Goal: Task Accomplishment & Management: Manage account settings

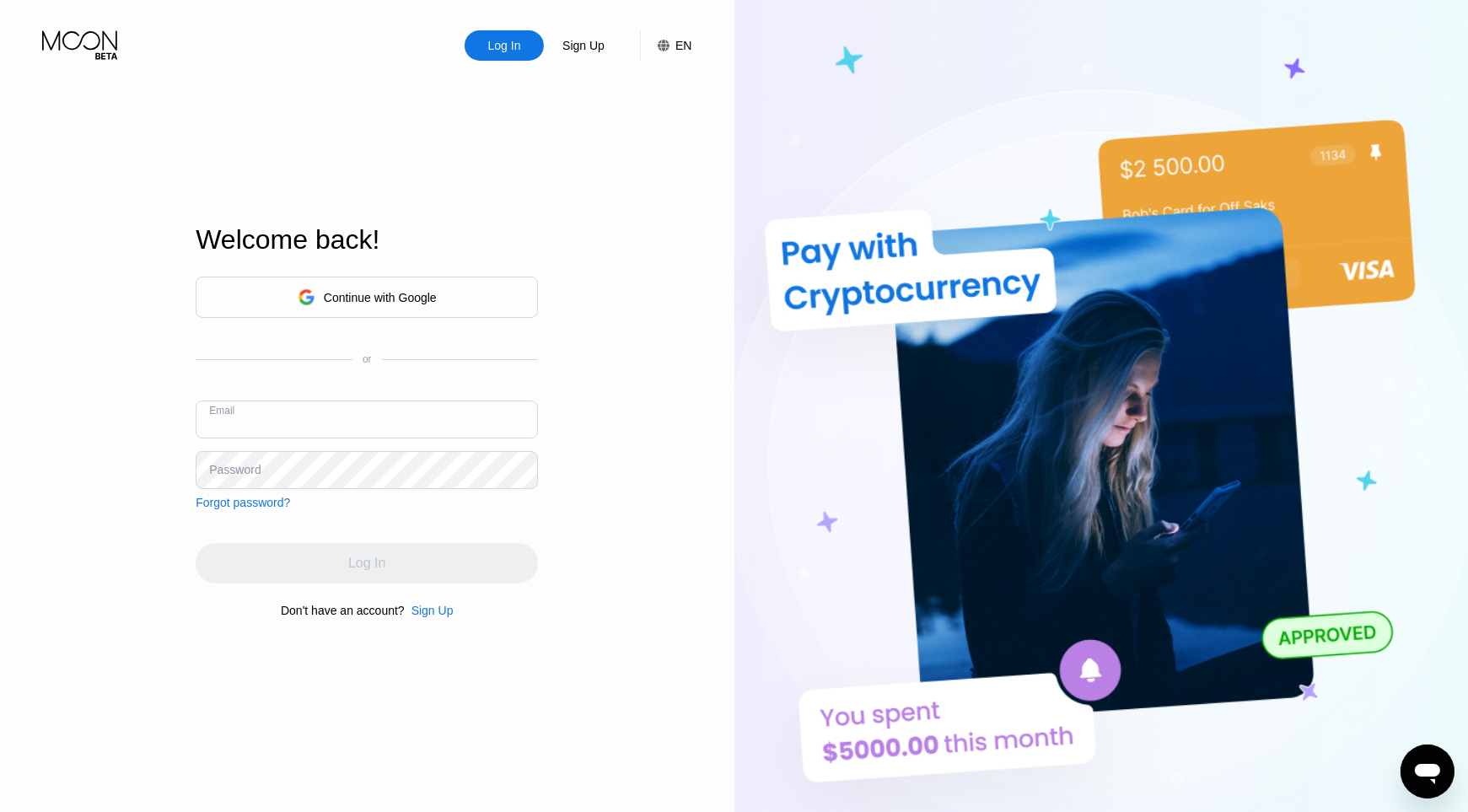
click at [213, 423] on input "text" at bounding box center [366, 419] width 342 height 38
click at [212, 419] on input "text" at bounding box center [366, 419] width 342 height 38
click at [214, 419] on input "text" at bounding box center [366, 419] width 342 height 38
type input "[EMAIL_ADDRESS][DOMAIN_NAME]"
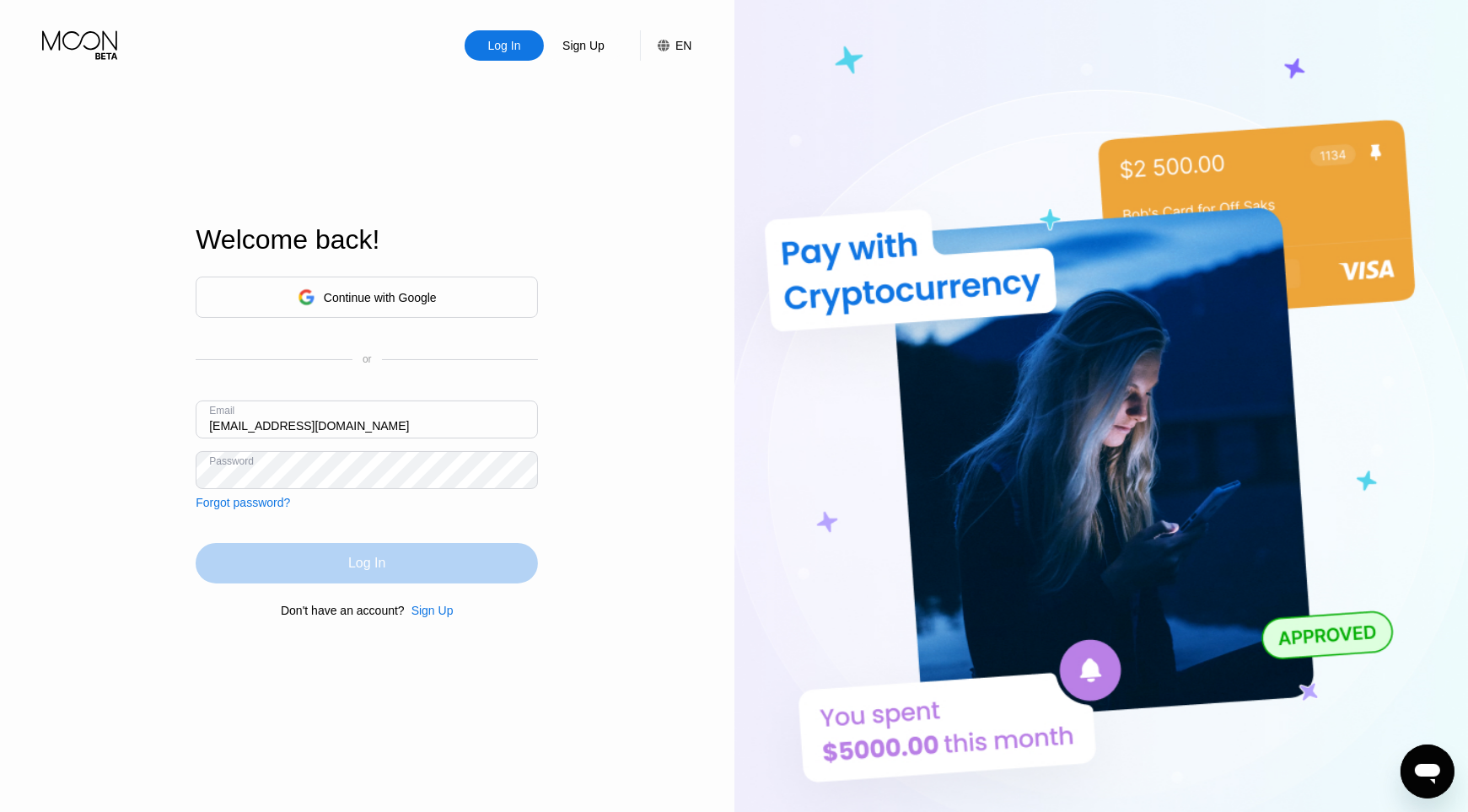
click at [433, 565] on div "Log In" at bounding box center [366, 562] width 342 height 40
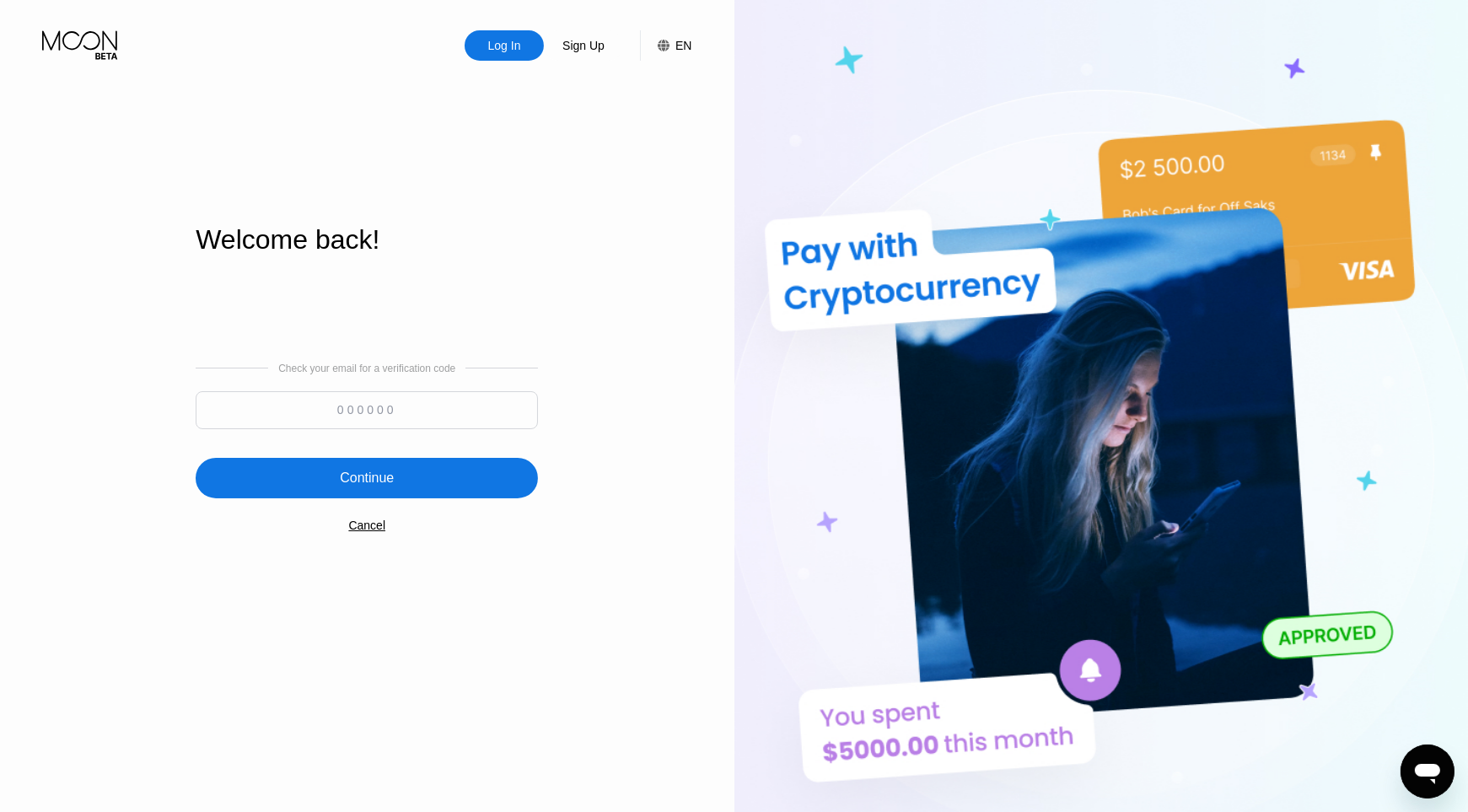
click at [472, 416] on input at bounding box center [366, 410] width 342 height 38
type input "811370"
click at [503, 494] on div "Continue" at bounding box center [366, 477] width 342 height 40
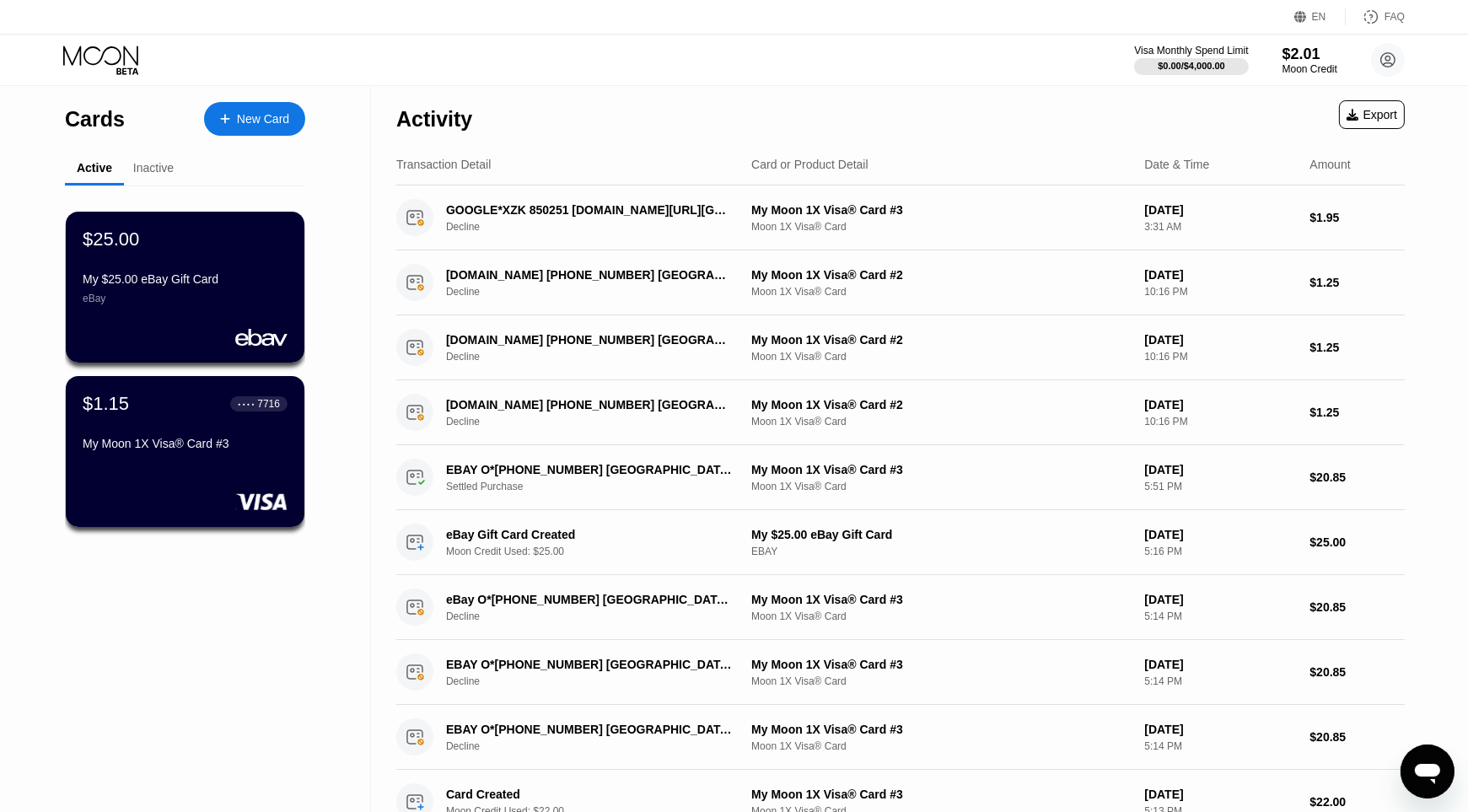
click at [246, 328] on div "$25.00 My $25.00 eBay Gift Card eBay" at bounding box center [184, 287] width 239 height 151
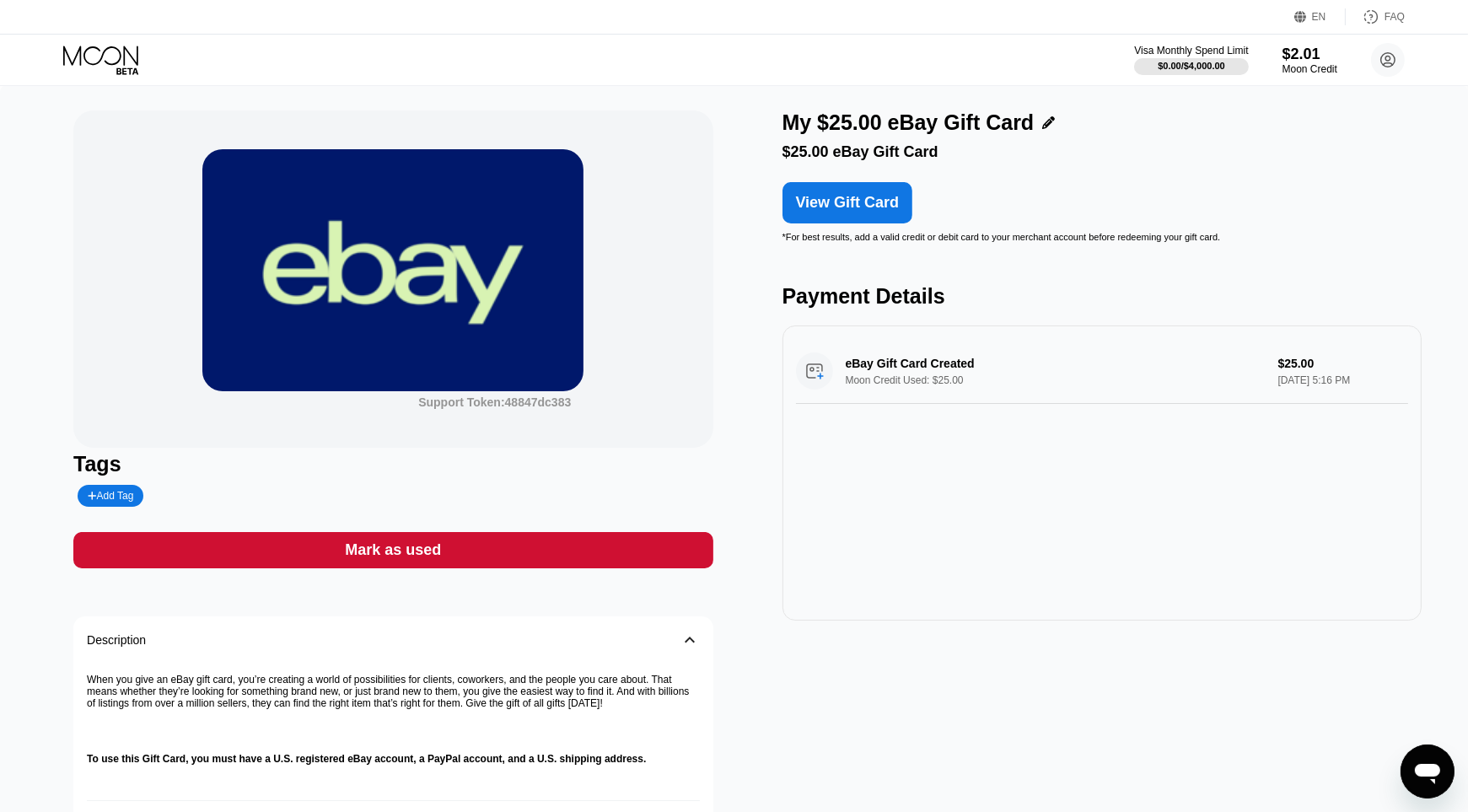
click at [867, 210] on div "View Gift Card" at bounding box center [848, 202] width 103 height 18
click at [1387, 68] on circle at bounding box center [1388, 59] width 34 height 34
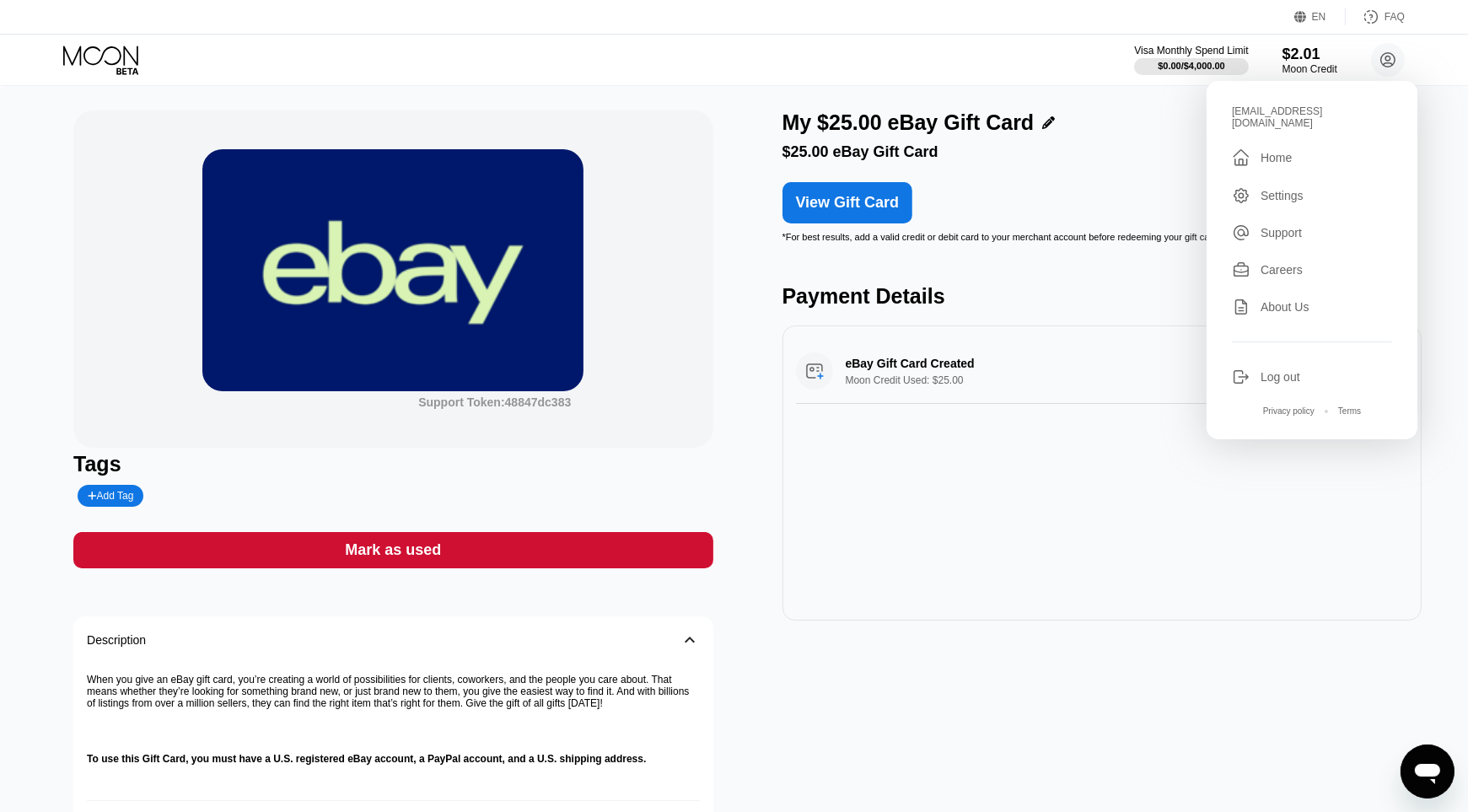
click at [1282, 189] on div "Settings" at bounding box center [1282, 195] width 43 height 14
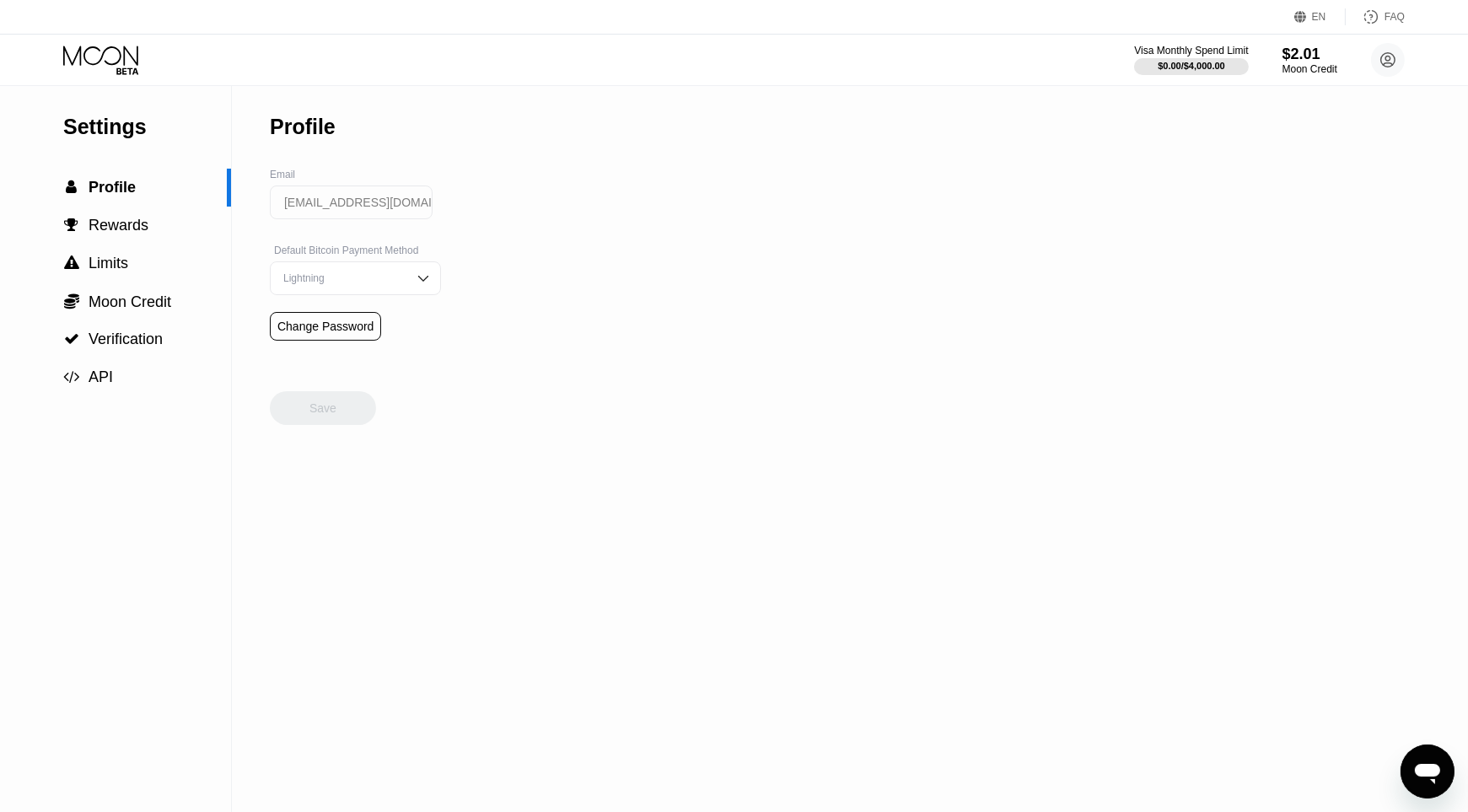
click at [403, 210] on input "[EMAIL_ADDRESS][DOMAIN_NAME]" at bounding box center [351, 201] width 163 height 34
click at [286, 208] on input "[EMAIL_ADDRESS][DOMAIN_NAME]" at bounding box center [351, 201] width 163 height 34
click at [328, 214] on input "[EMAIL_ADDRESS][DOMAIN_NAME]" at bounding box center [351, 201] width 163 height 34
click at [415, 286] on img at bounding box center [424, 278] width 17 height 17
click at [296, 201] on input "[EMAIL_ADDRESS][DOMAIN_NAME]" at bounding box center [351, 201] width 163 height 34
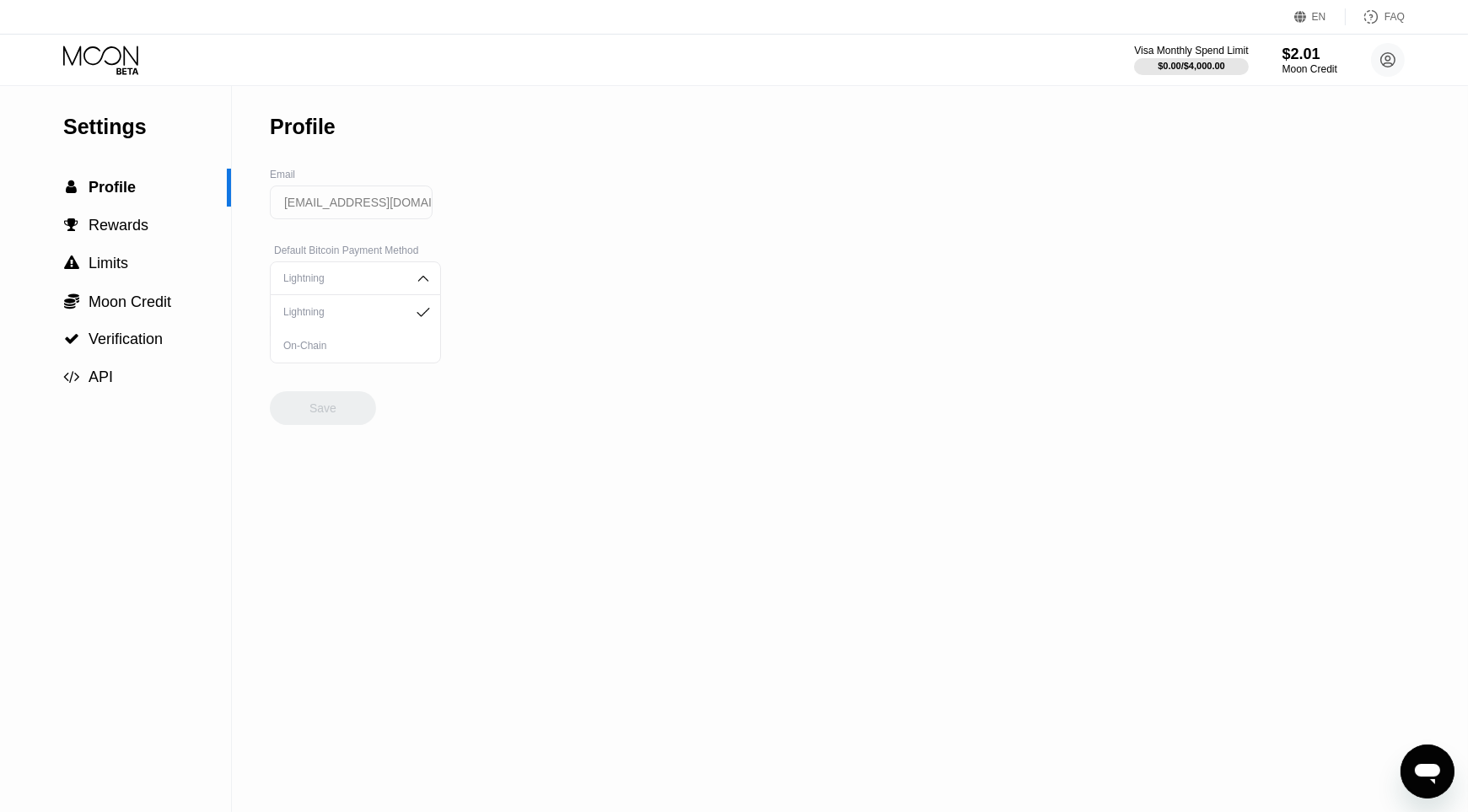
click at [330, 213] on input "[EMAIL_ADDRESS][DOMAIN_NAME]" at bounding box center [351, 201] width 163 height 34
click at [550, 226] on div "Settings  Profile  Rewards  Limits  Moon Credit  Verification  API Profil…" at bounding box center [734, 449] width 1468 height 727
click at [115, 204] on div " Profile" at bounding box center [115, 188] width 231 height 38
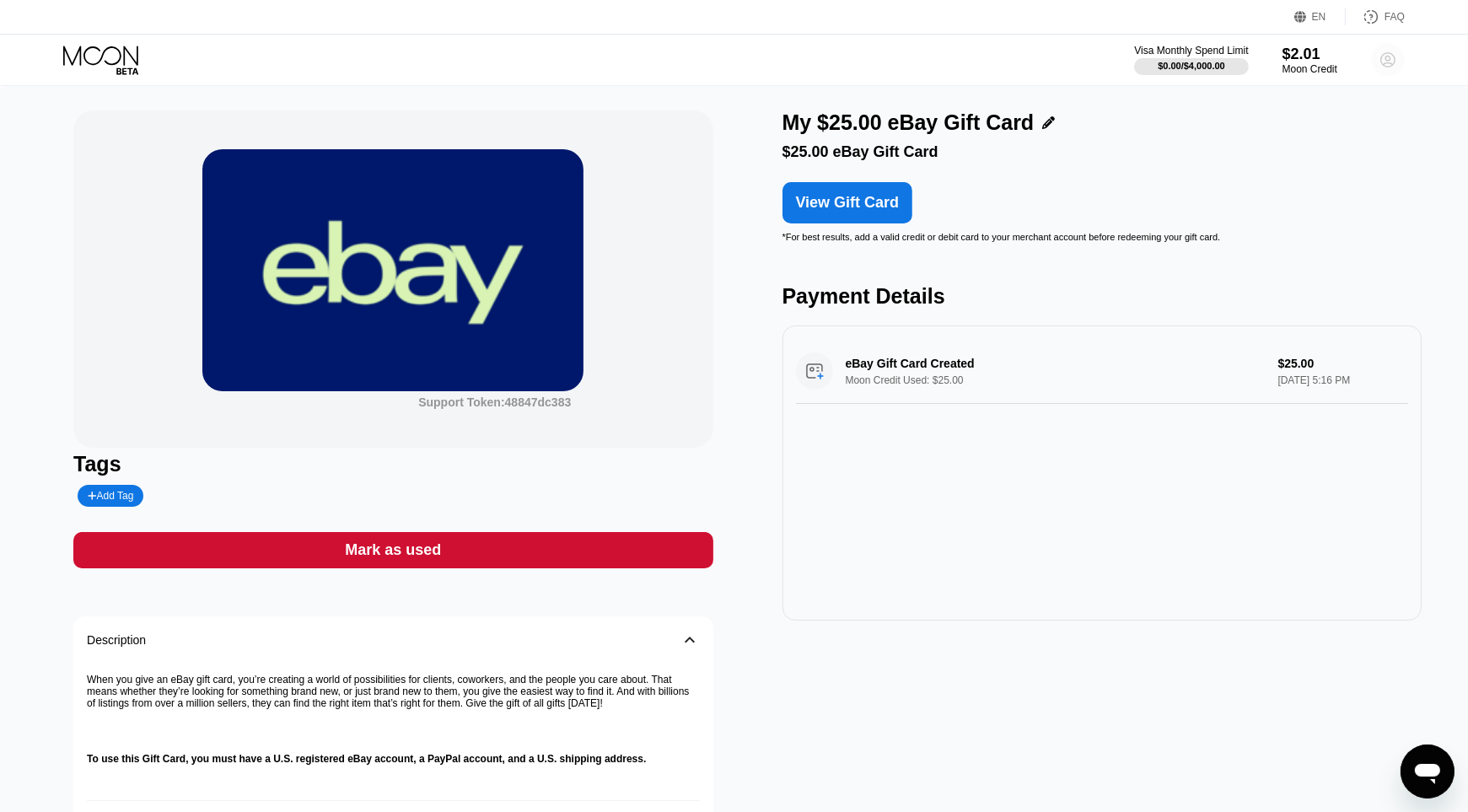
click at [1386, 61] on circle at bounding box center [1388, 59] width 34 height 34
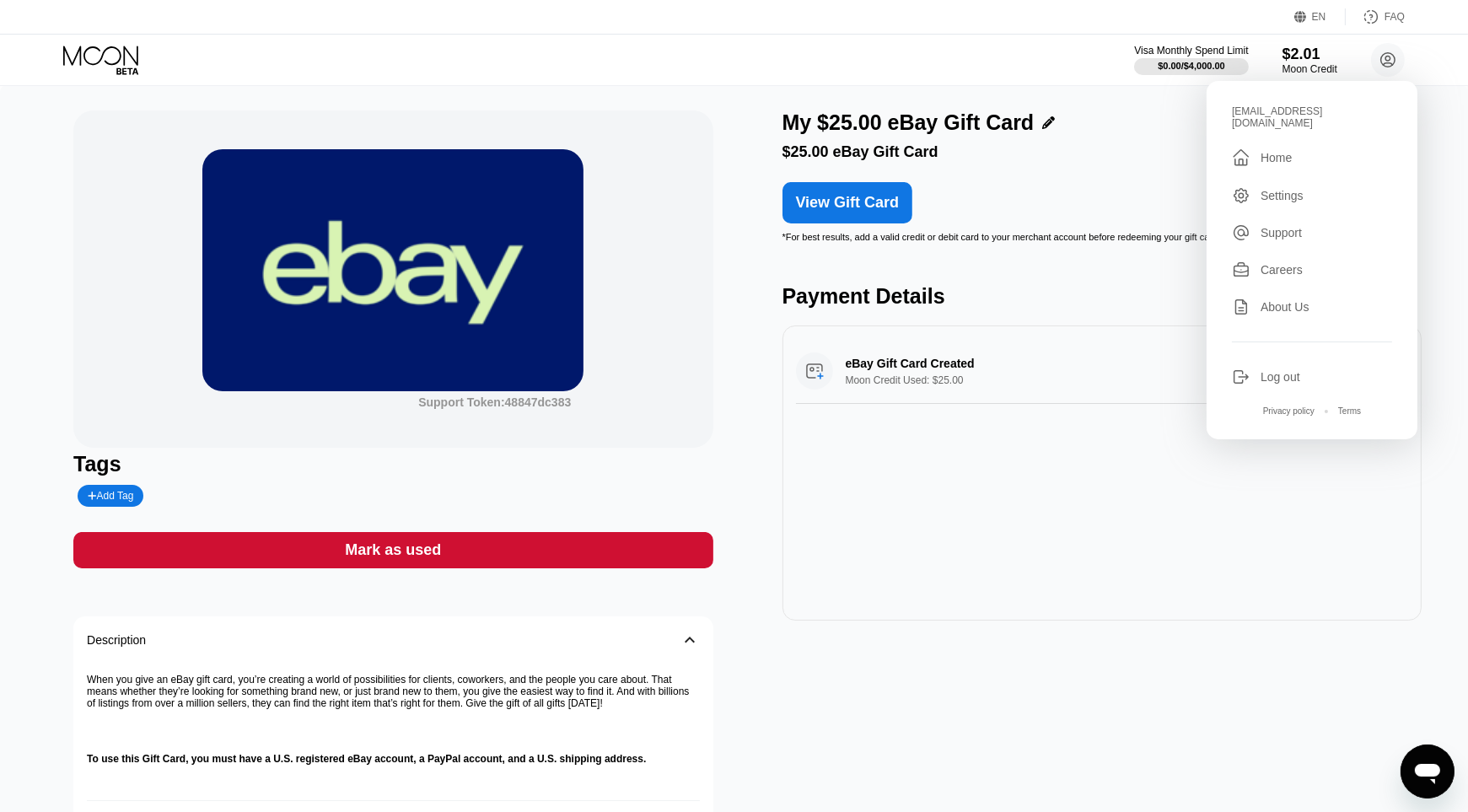
click at [1234, 191] on icon at bounding box center [1241, 195] width 19 height 19
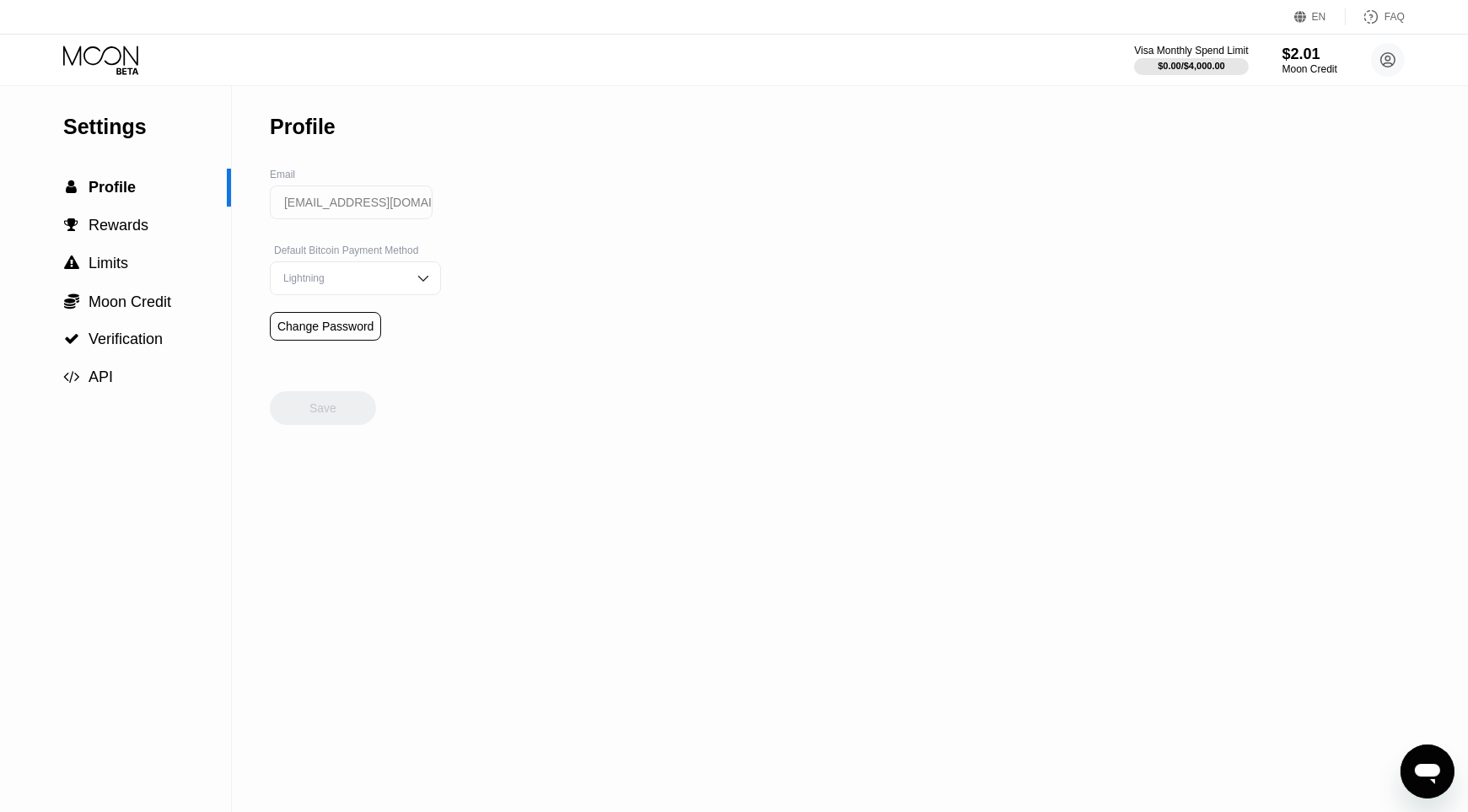
click at [347, 333] on div "Change Password" at bounding box center [326, 326] width 96 height 14
